Goal: Find specific page/section: Find specific page/section

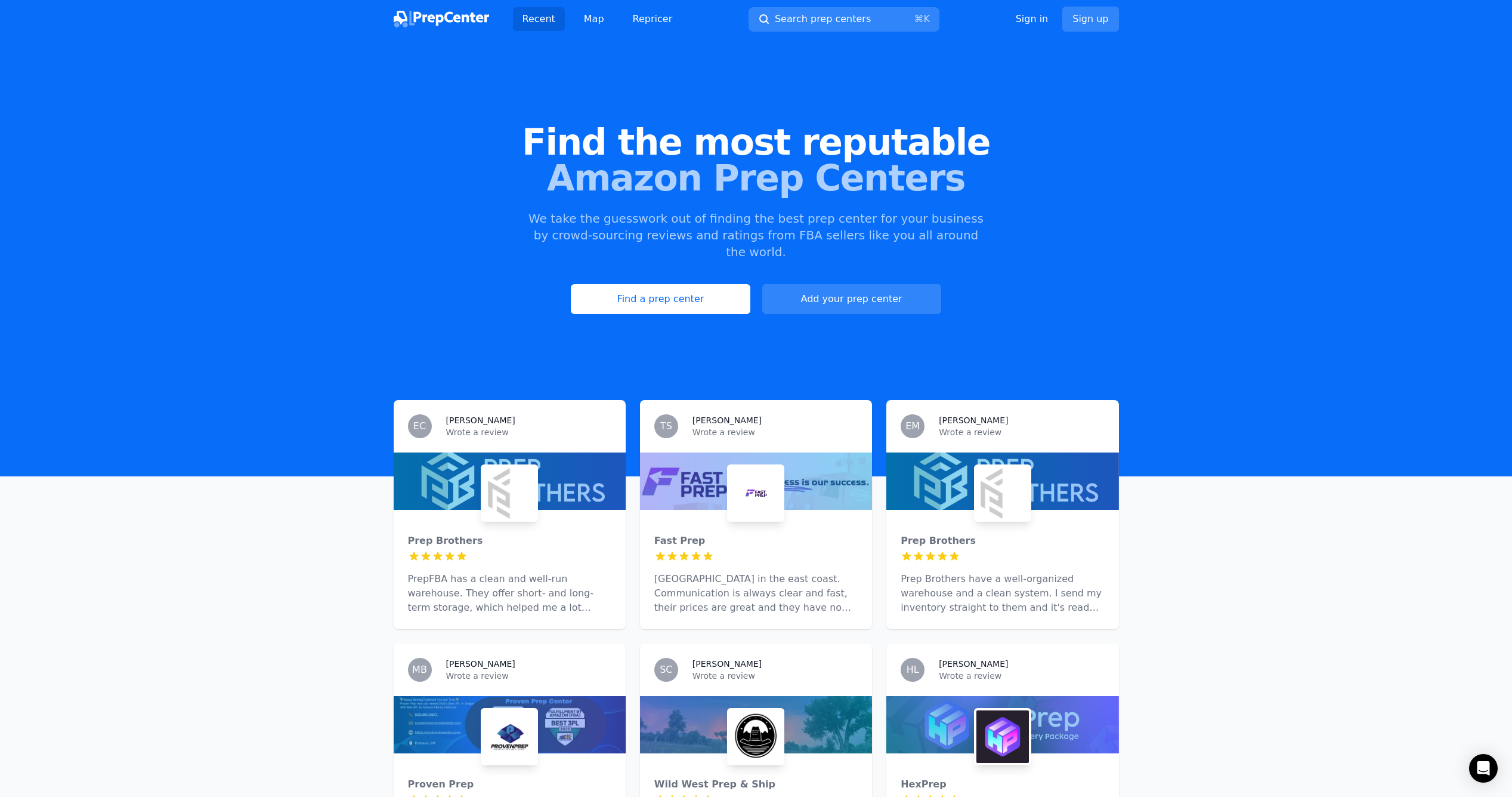
click at [706, 302] on div "Find the most reputable Amazon Prep Centers We take the guesswork out of findin…" at bounding box center [756, 219] width 1512 height 323
click at [701, 284] on link "Find a prep center" at bounding box center [660, 298] width 179 height 30
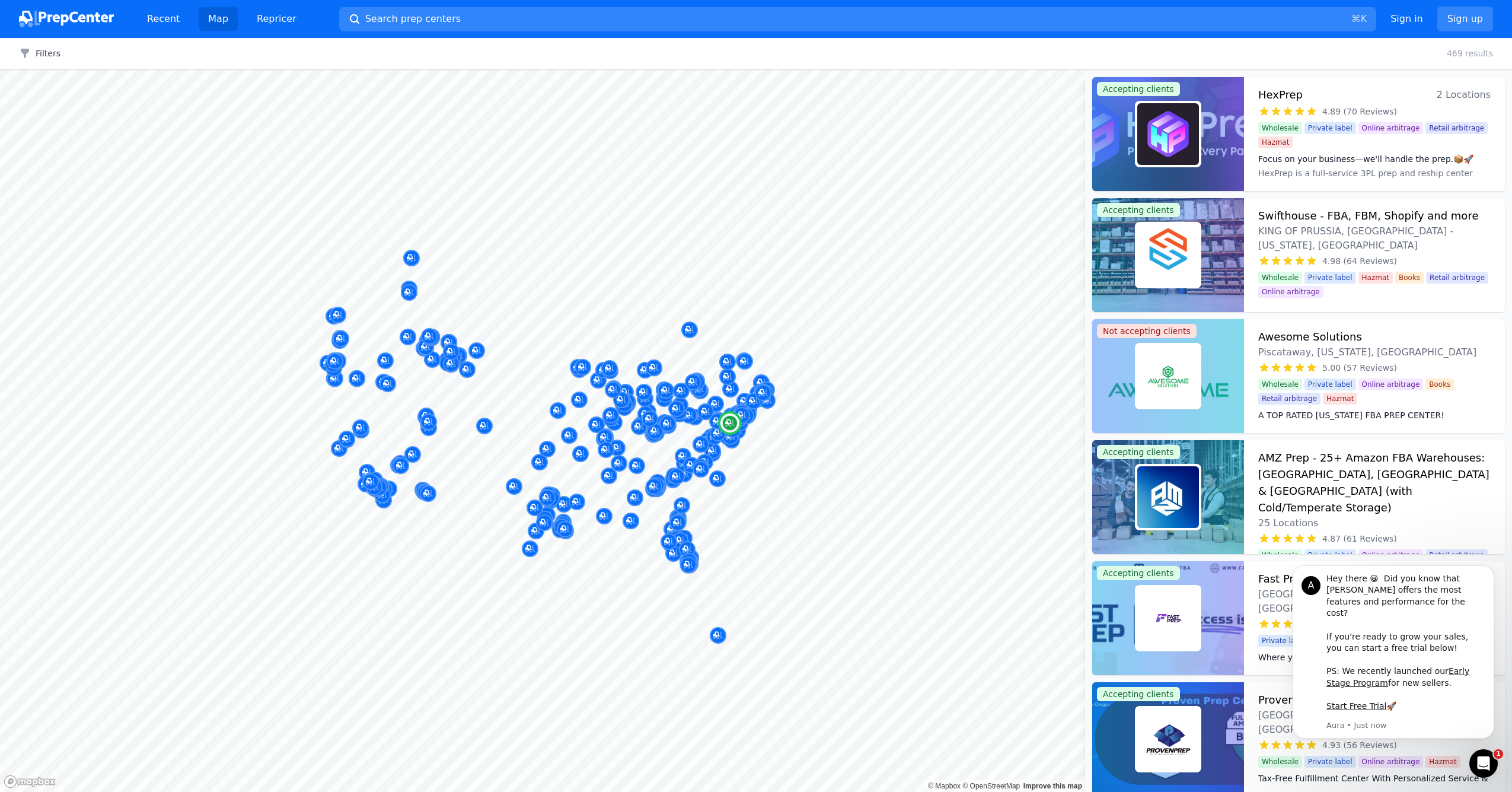
click at [1297, 221] on h3 "Swifthouse - FBA, FBM, Shopify and more" at bounding box center [1369, 216] width 220 height 16
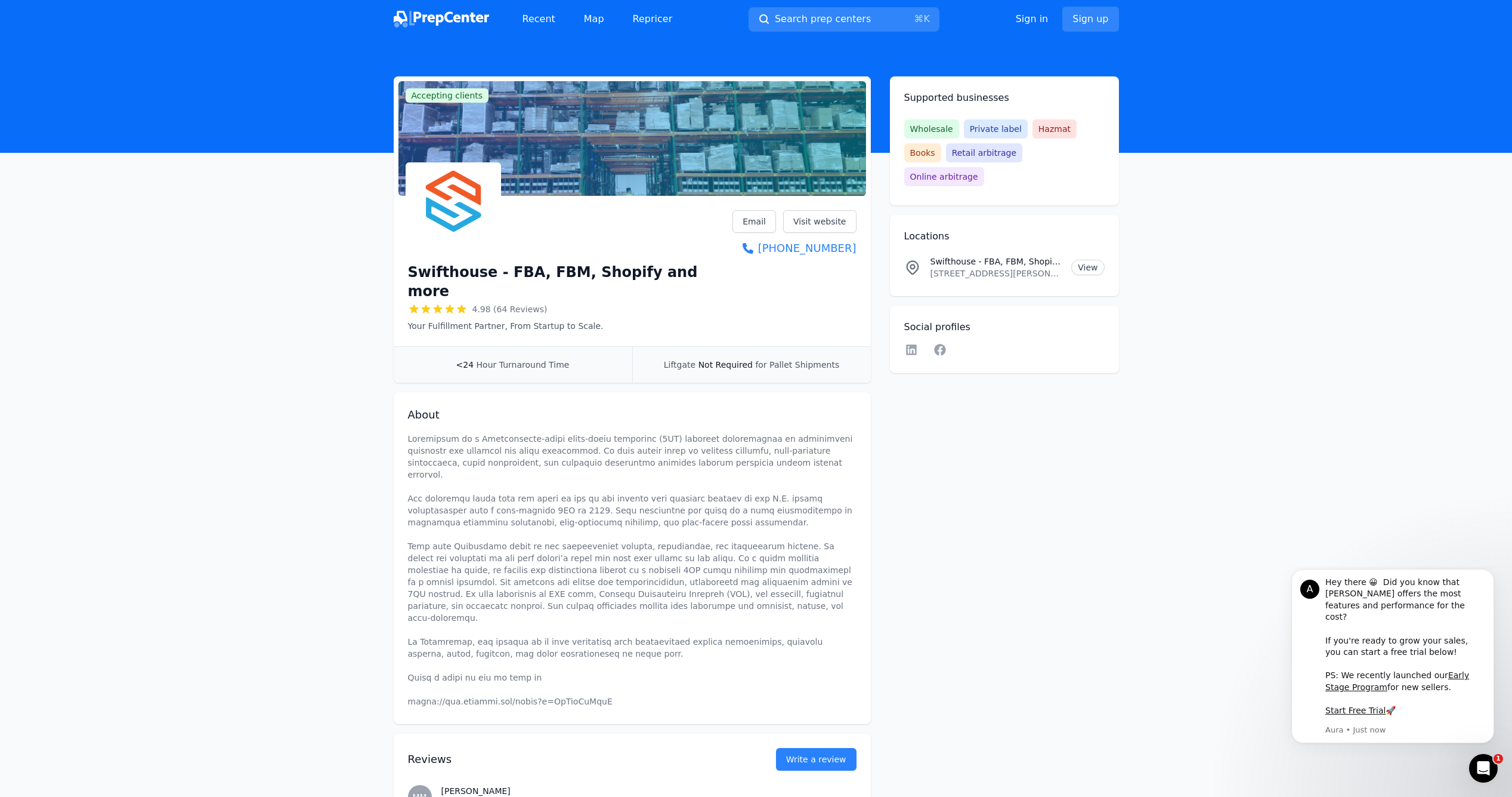
click at [508, 360] on span "Hour Turnaround Time" at bounding box center [522, 364] width 93 height 10
click at [605, 392] on div "About" at bounding box center [632, 558] width 477 height 332
click at [684, 360] on span "Liftgate" at bounding box center [680, 364] width 32 height 10
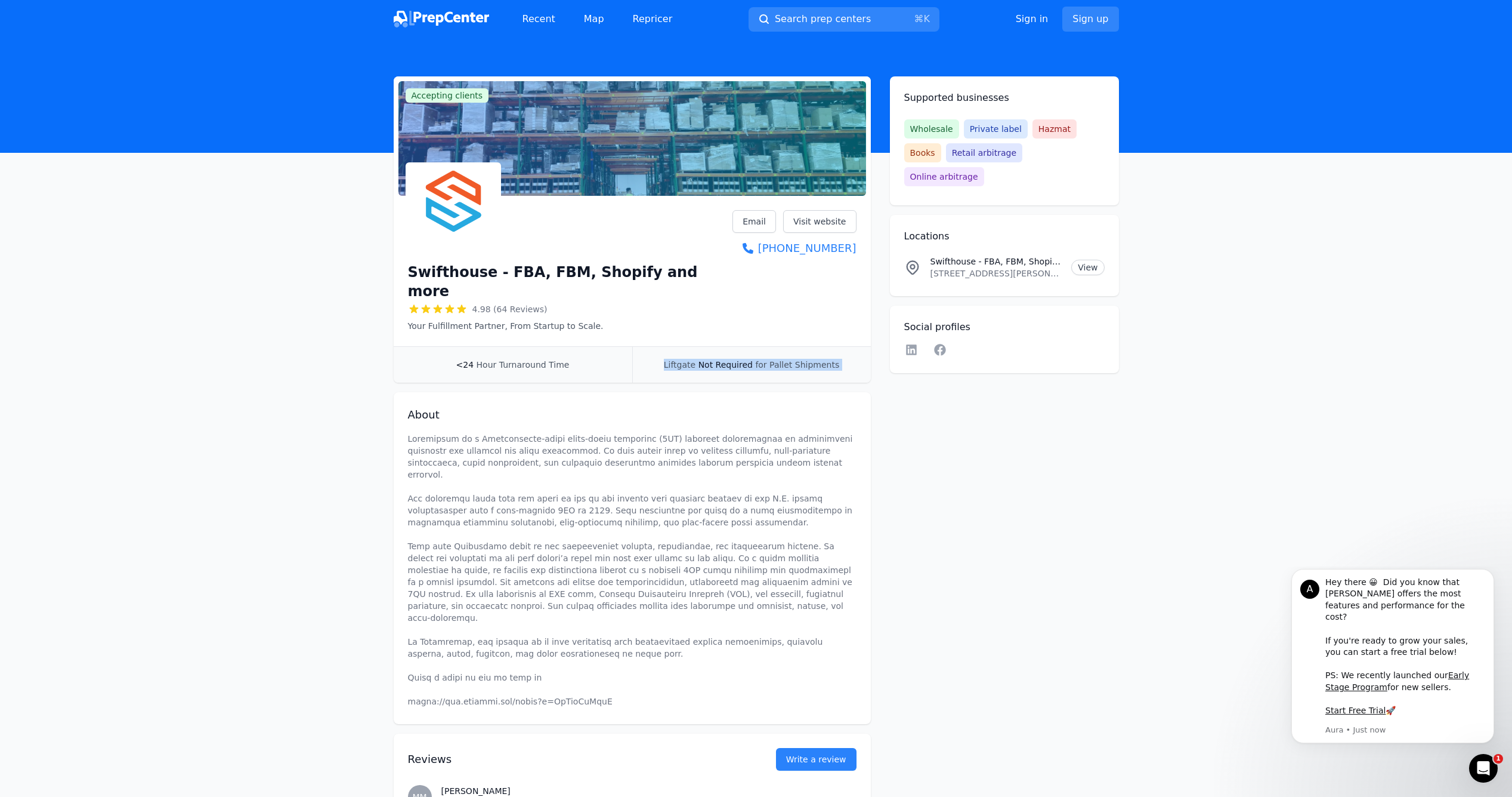
click at [684, 360] on span "Liftgate" at bounding box center [680, 364] width 32 height 10
click at [807, 228] on link "Visit website" at bounding box center [820, 221] width 74 height 23
